Goal: Task Accomplishment & Management: Manage account settings

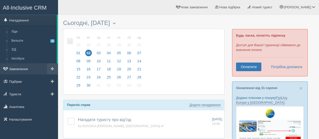
click at [24, 68] on link "Замовлення" at bounding box center [29, 68] width 58 height 11
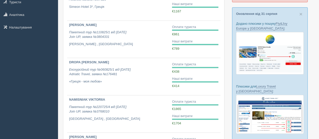
scroll to position [77, 0]
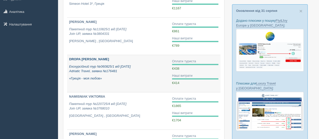
click at [78, 61] on p "DROPA OKSANA" at bounding box center [118, 59] width 99 height 5
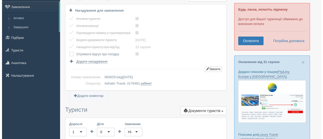
scroll to position [28, 0]
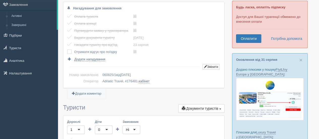
click at [67, 49] on label at bounding box center [67, 49] width 0 height 0
click at [0, 0] on input "checkbox" at bounding box center [0, 0] width 0 height 0
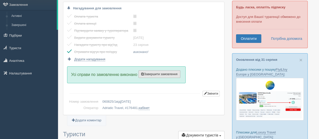
click at [158, 74] on span "Завершити замовлення" at bounding box center [159, 74] width 36 height 4
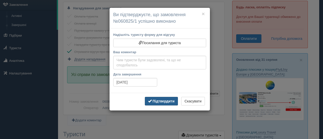
click at [160, 98] on button "Підтвердити" at bounding box center [161, 101] width 33 height 9
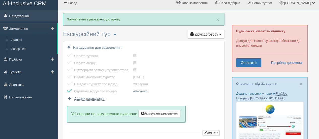
scroll to position [0, 0]
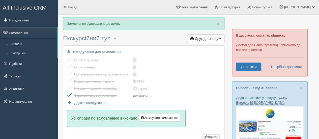
click at [29, 8] on span "All-Inclusive CRM" at bounding box center [25, 8] width 44 height 6
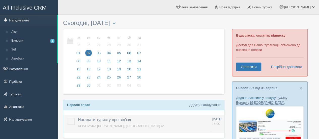
click at [75, 118] on td at bounding box center [69, 124] width 13 height 18
click at [68, 118] on label at bounding box center [68, 118] width 0 height 0
click at [0, 0] on input "checkbox" at bounding box center [0, 0] width 0 height 0
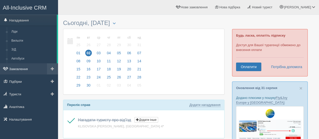
click at [22, 66] on link "Замовлення" at bounding box center [29, 68] width 58 height 11
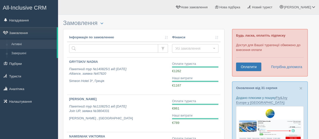
drag, startPoint x: 18, startPoint y: 6, endPoint x: 35, endPoint y: 3, distance: 16.6
click at [19, 6] on span "All-Inclusive CRM" at bounding box center [25, 8] width 44 height 6
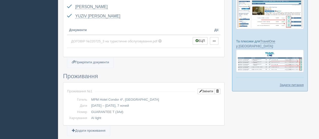
scroll to position [181, 0]
